Goal: Navigation & Orientation: Find specific page/section

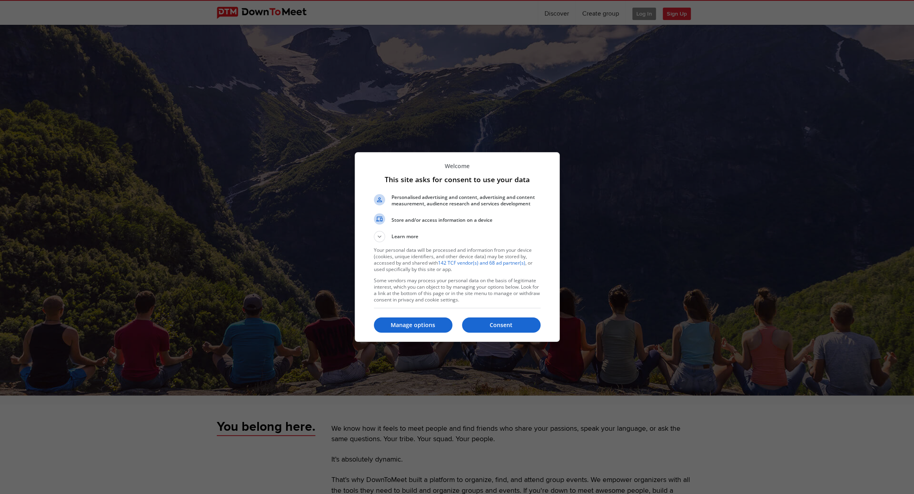
click at [495, 326] on p "Consent" at bounding box center [501, 325] width 79 height 8
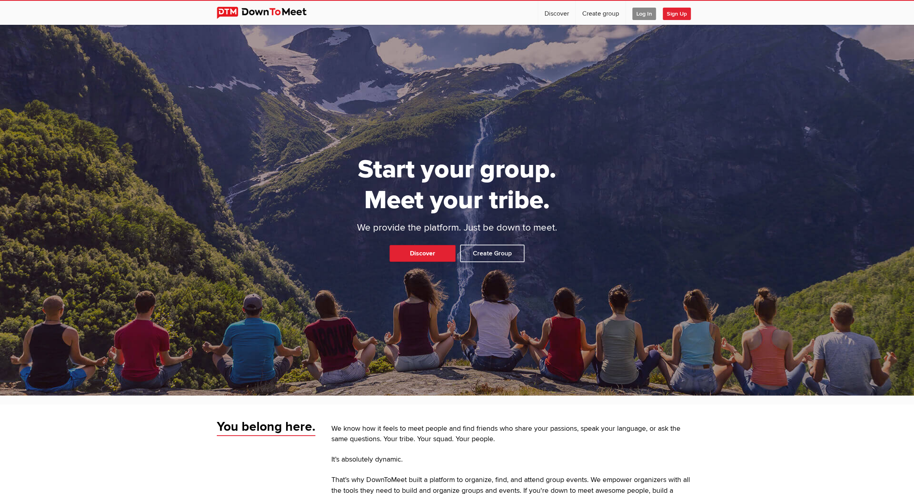
click at [649, 15] on span "Log In" at bounding box center [644, 14] width 24 height 12
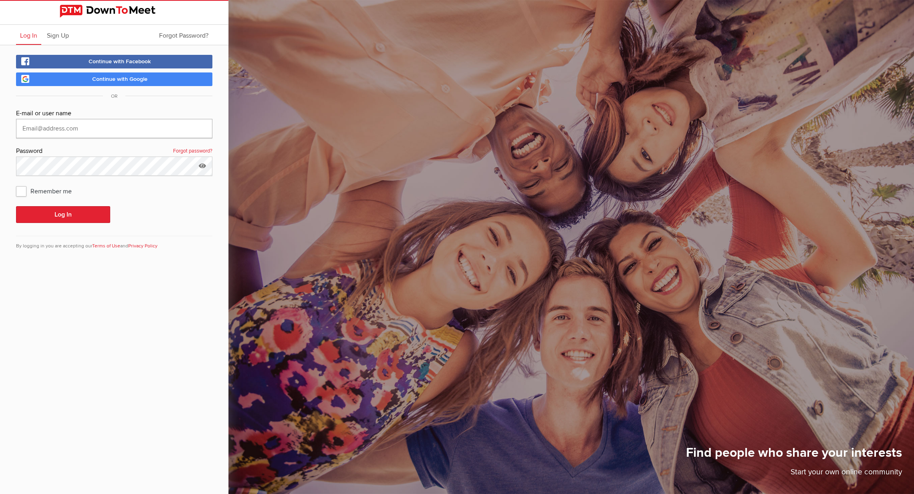
type input "[EMAIL_ADDRESS][DOMAIN_NAME]"
click at [73, 213] on button "Log In" at bounding box center [63, 214] width 94 height 17
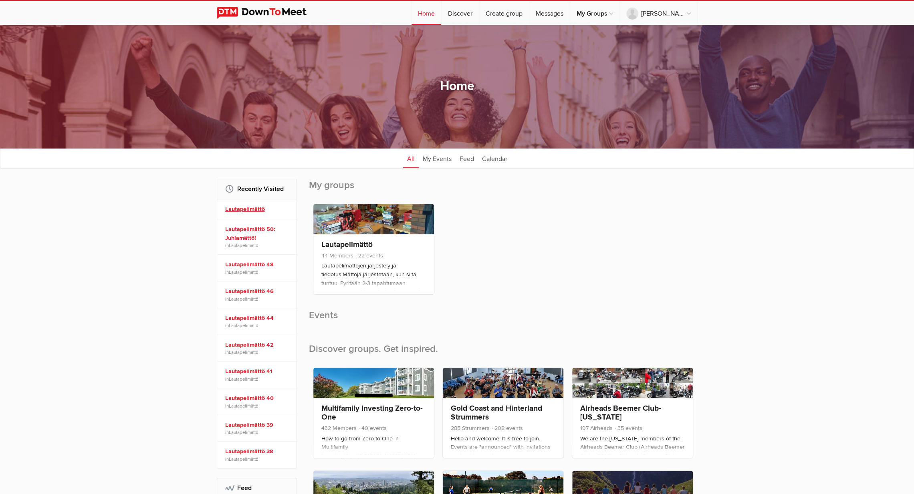
click at [252, 210] on link "Lautapelimättö" at bounding box center [258, 209] width 66 height 9
